Goal: Task Accomplishment & Management: Use online tool/utility

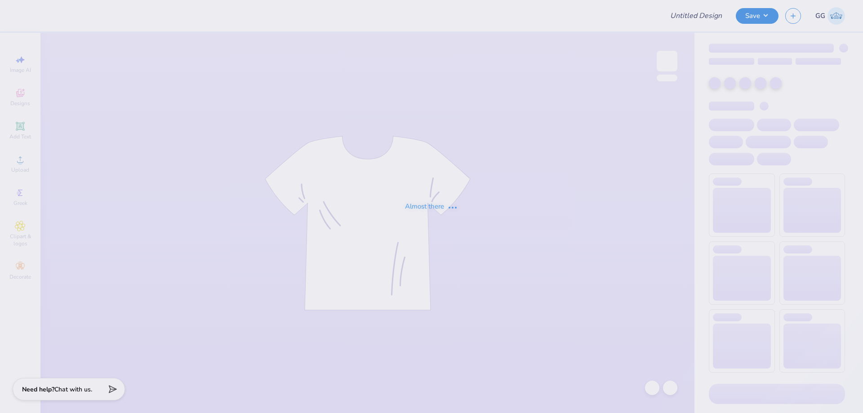
type input "FPS238745"
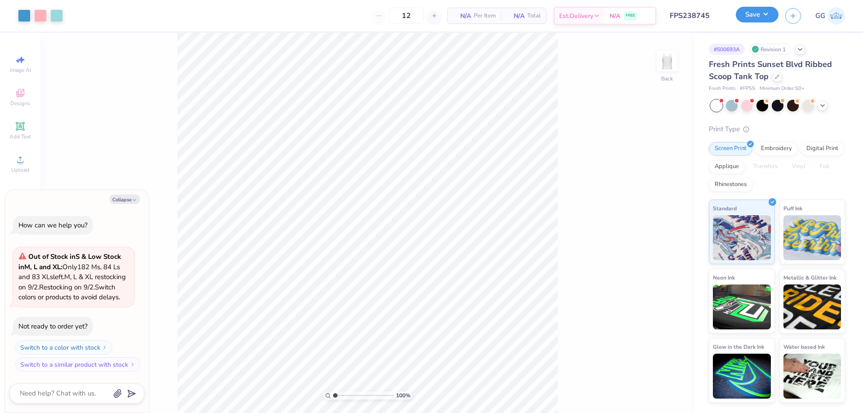
click at [753, 16] on button "Save" at bounding box center [757, 15] width 43 height 16
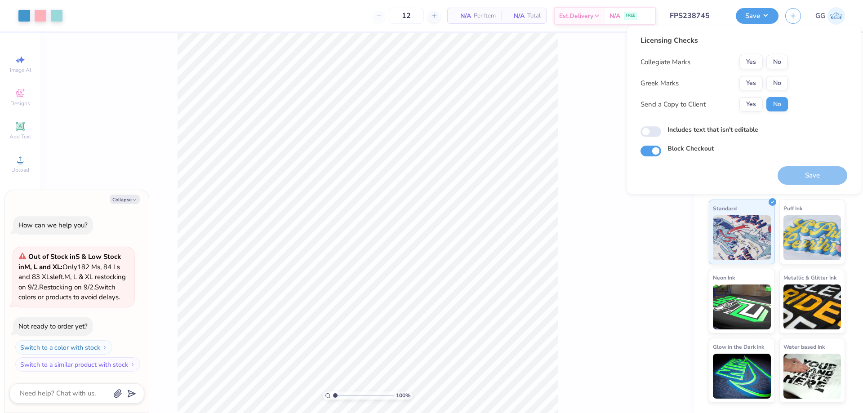
click at [755, 75] on div "Collegiate Marks Yes No Greek Marks Yes No Send a Copy to Client Yes No" at bounding box center [715, 83] width 148 height 57
click at [756, 79] on button "Yes" at bounding box center [751, 83] width 23 height 14
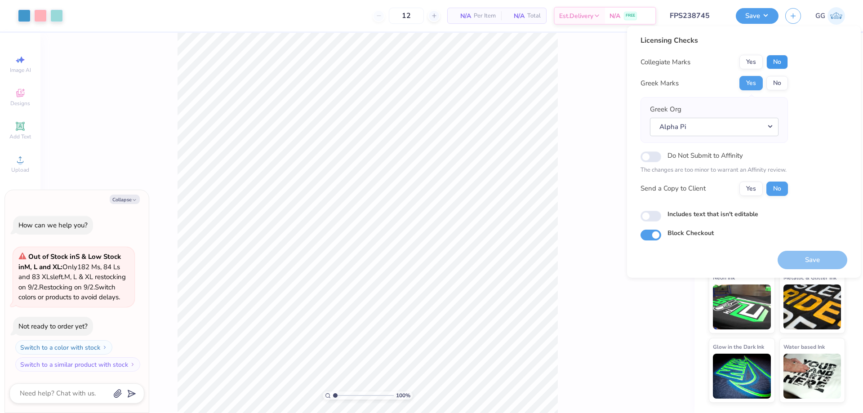
click at [779, 61] on button "No" at bounding box center [778, 62] width 22 height 14
click at [774, 127] on button "Alpha Pi" at bounding box center [714, 127] width 129 height 18
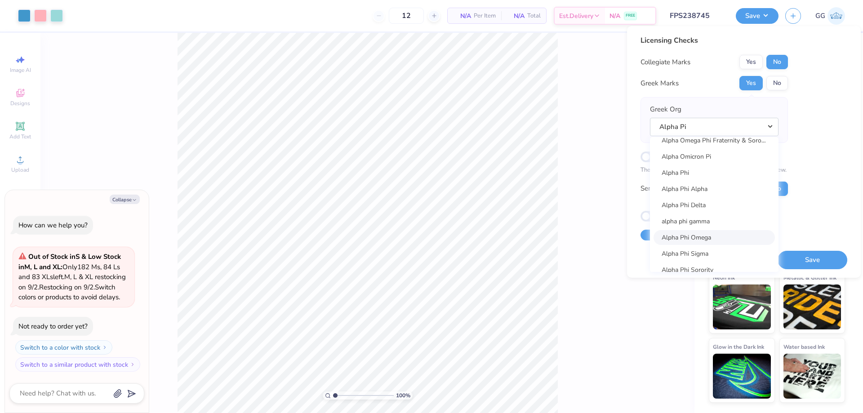
scroll to position [539, 0]
click at [698, 179] on link "Alpha Phi" at bounding box center [714, 176] width 121 height 15
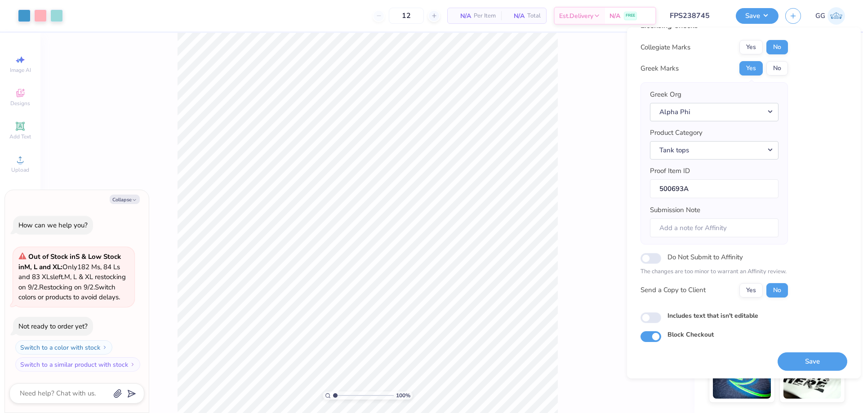
scroll to position [17, 0]
click at [800, 364] on button "Save" at bounding box center [813, 361] width 70 height 18
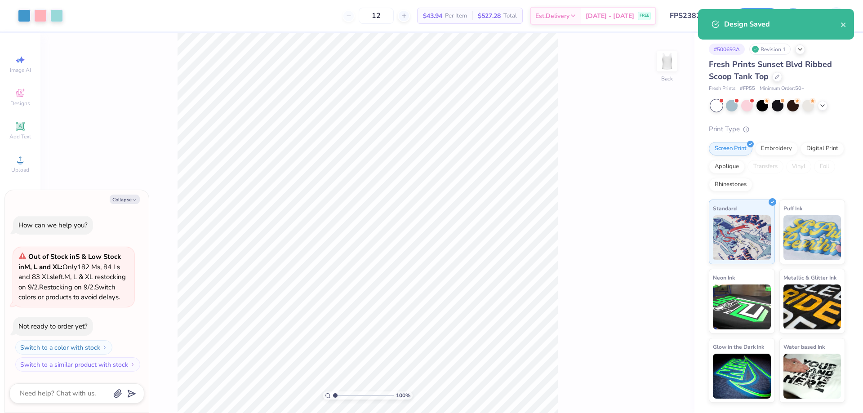
type textarea "x"
